Goal: Information Seeking & Learning: Learn about a topic

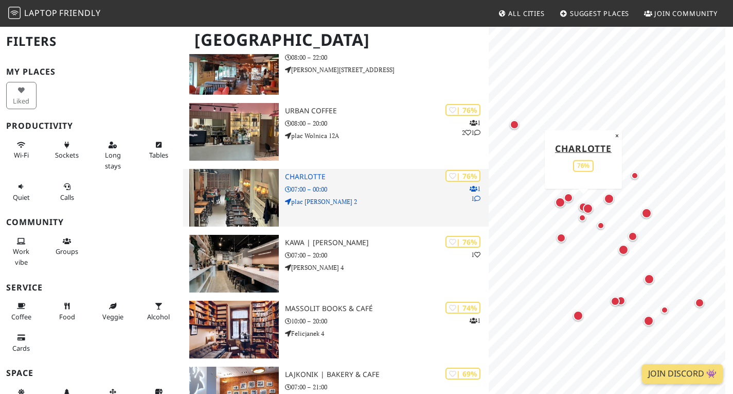
scroll to position [772, 0]
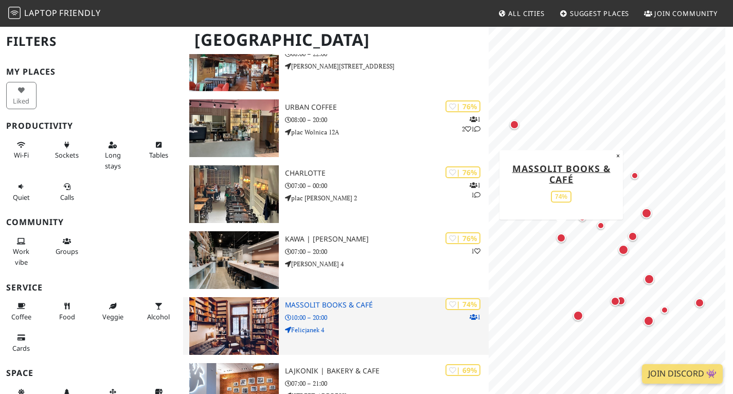
click at [259, 333] on img at bounding box center [234, 326] width 90 height 58
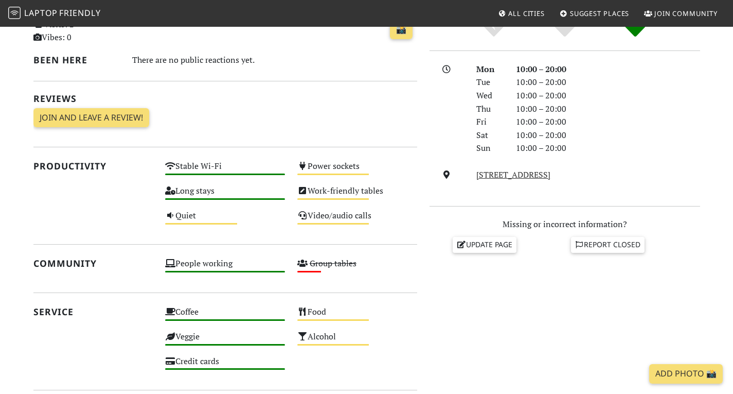
scroll to position [309, 0]
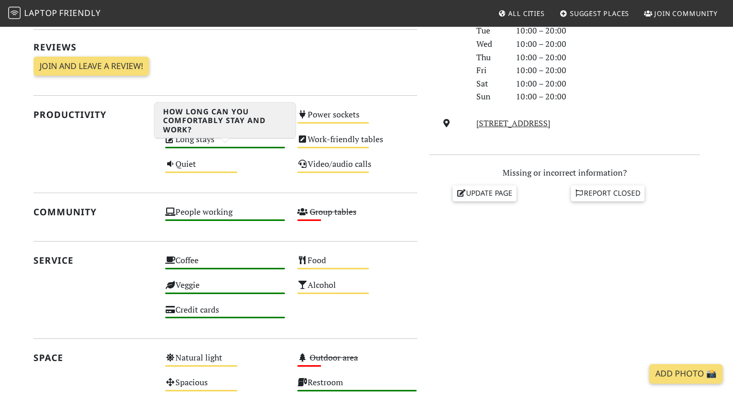
click at [234, 156] on div "Long stays High" at bounding box center [225, 144] width 132 height 25
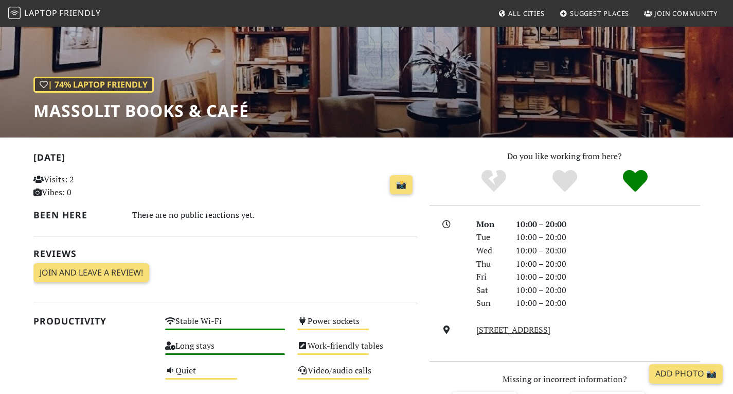
scroll to position [103, 0]
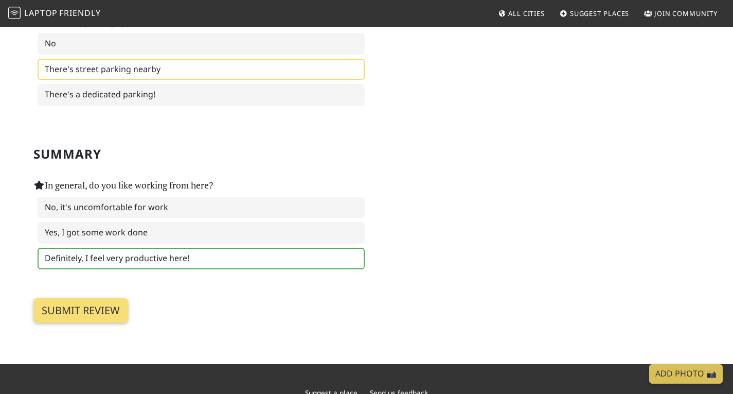
scroll to position [1543, 0]
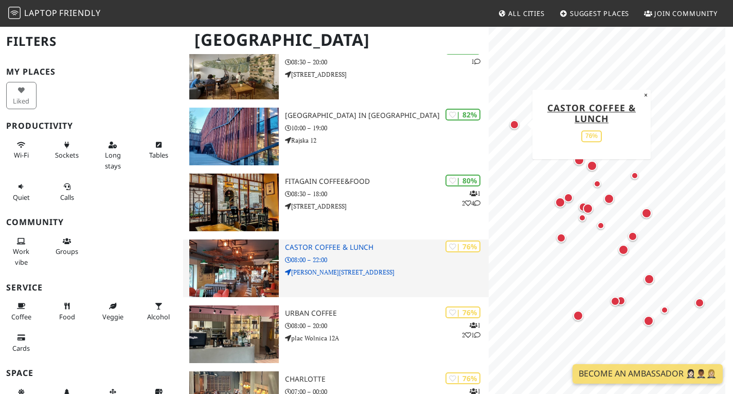
scroll to position [463, 0]
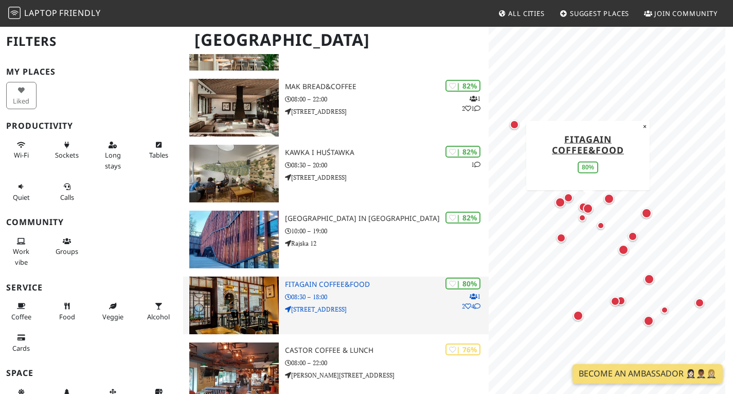
click at [376, 289] on h3 "Fitagain Coffee&Food" at bounding box center [387, 284] width 204 height 9
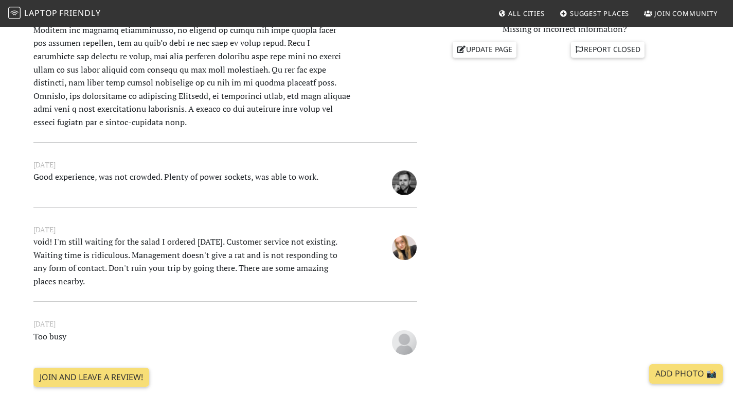
scroll to position [412, 0]
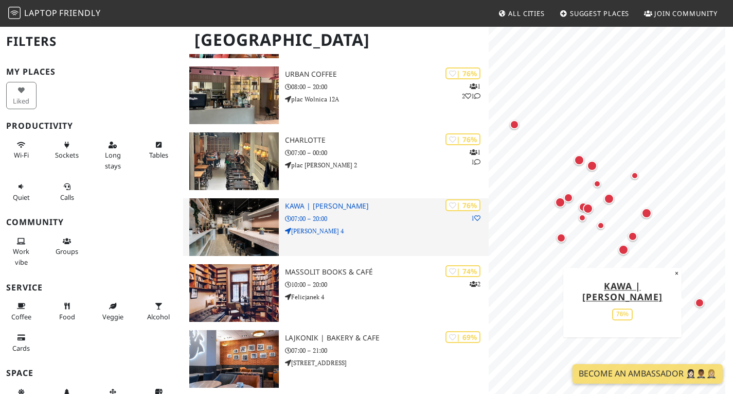
scroll to position [823, 0]
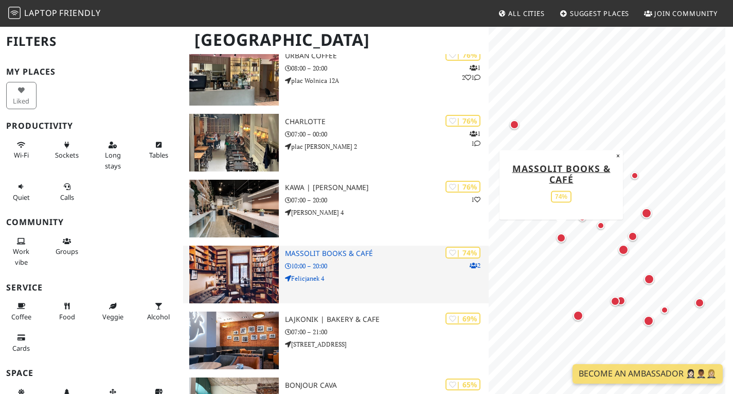
click at [353, 268] on p "10:00 – 20:00" at bounding box center [387, 266] width 204 height 10
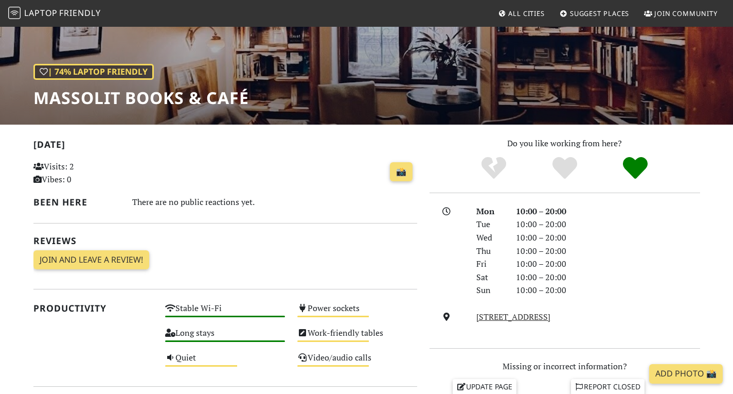
scroll to position [64, 0]
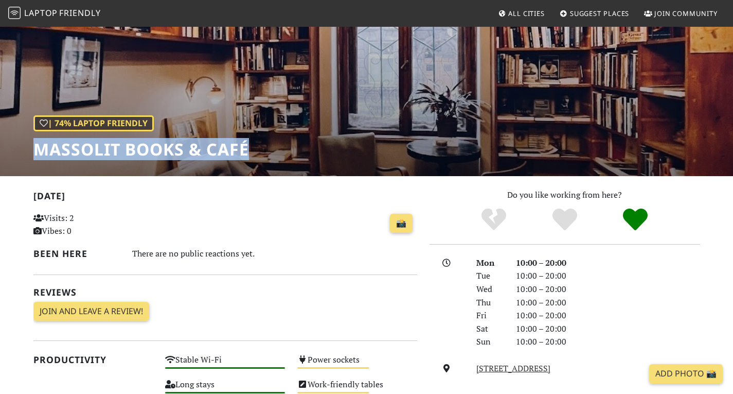
drag, startPoint x: 37, startPoint y: 149, endPoint x: 275, endPoint y: 169, distance: 239.1
click at [275, 169] on div "| 74% Laptop Friendly Massolit Books & Café" at bounding box center [366, 69] width 733 height 214
copy h1 "Massolit Books & Café"
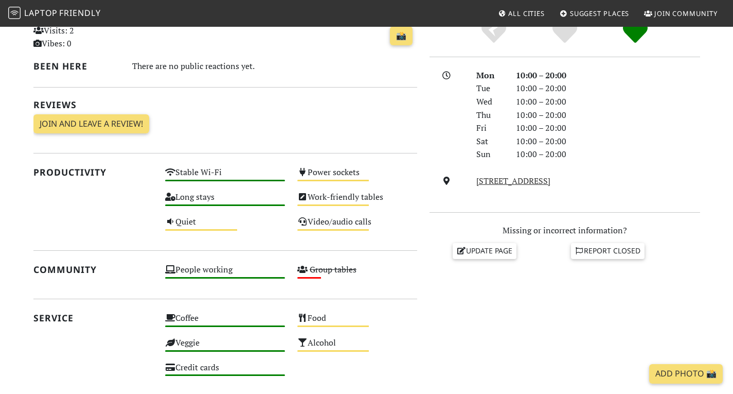
scroll to position [218, 0]
